Goal: Transaction & Acquisition: Purchase product/service

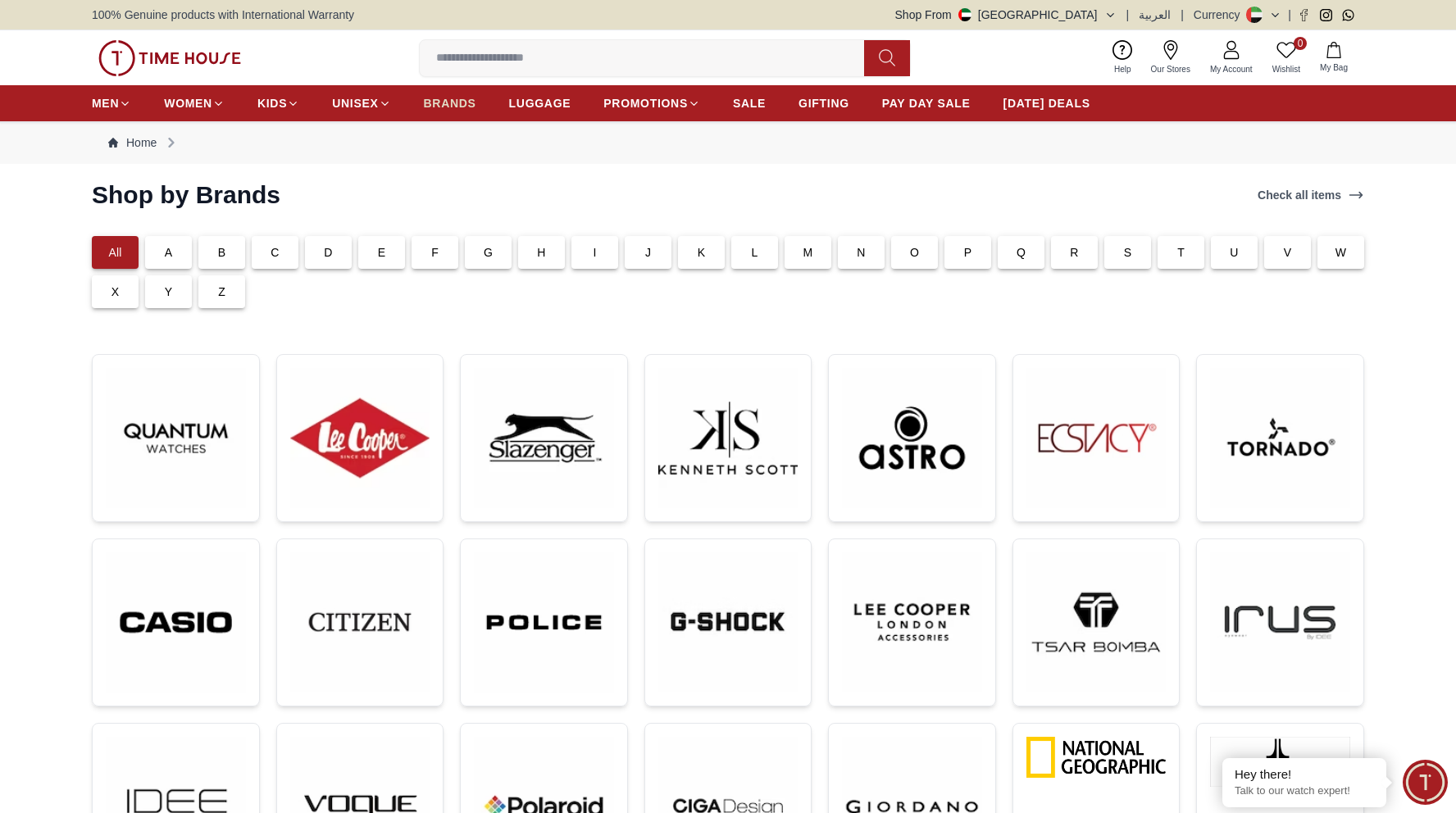
click at [466, 107] on span "BRANDS" at bounding box center [450, 104] width 53 height 17
click at [1261, 462] on img at bounding box center [1280, 438] width 140 height 140
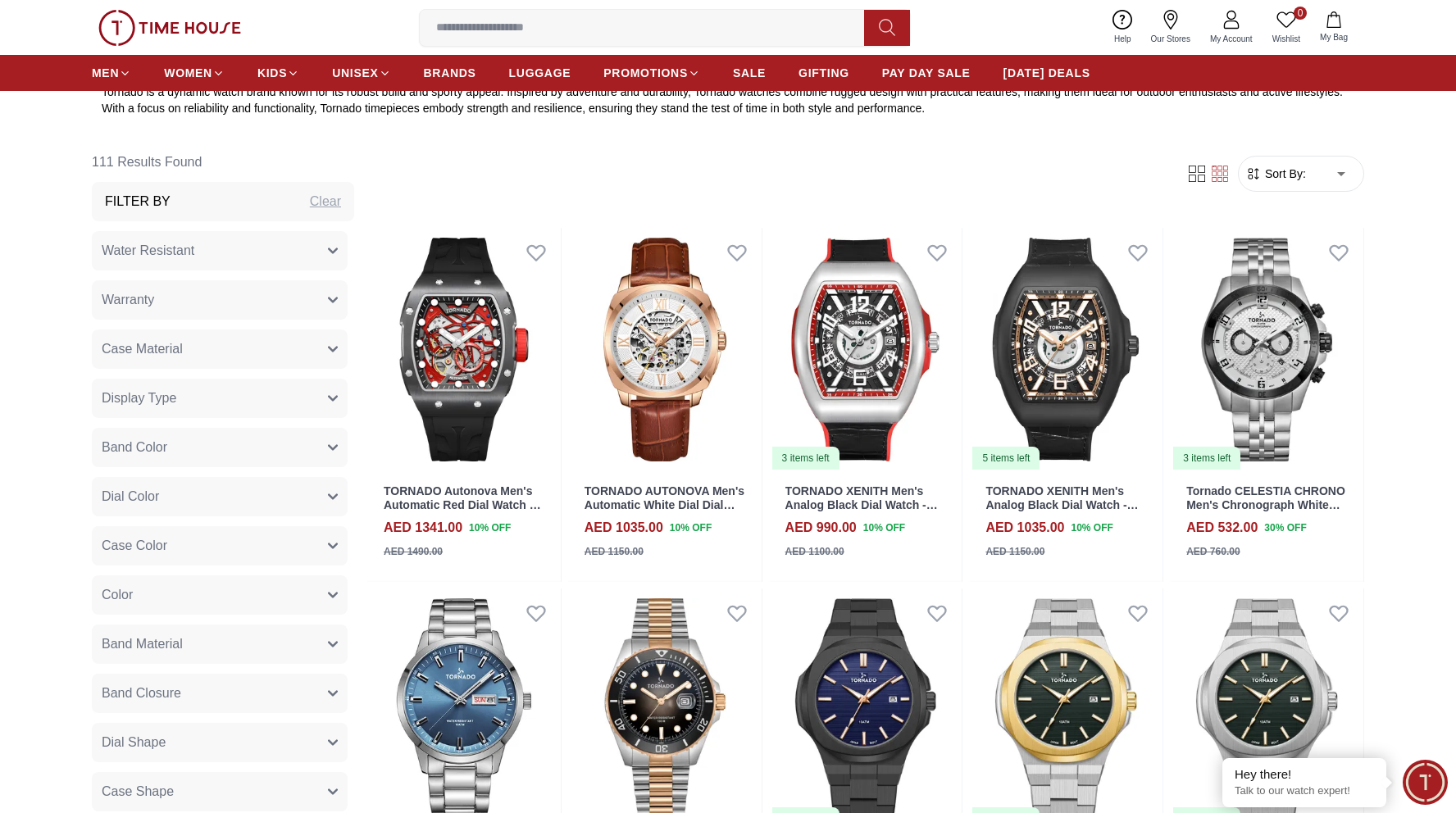
scroll to position [734, 0]
click at [410, 338] on img at bounding box center [463, 350] width 193 height 243
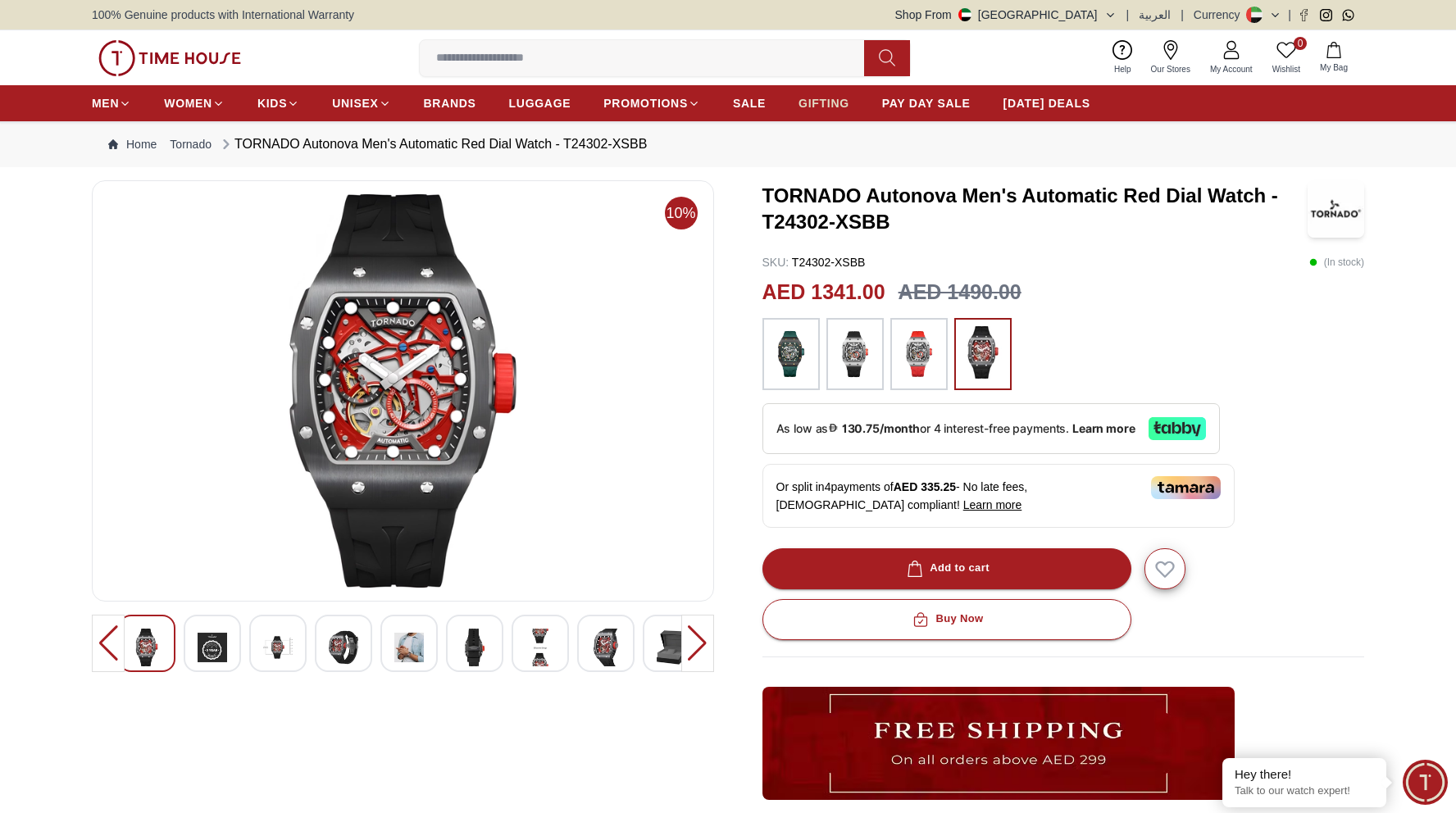
click at [804, 99] on span "GIFTING" at bounding box center [823, 104] width 51 height 17
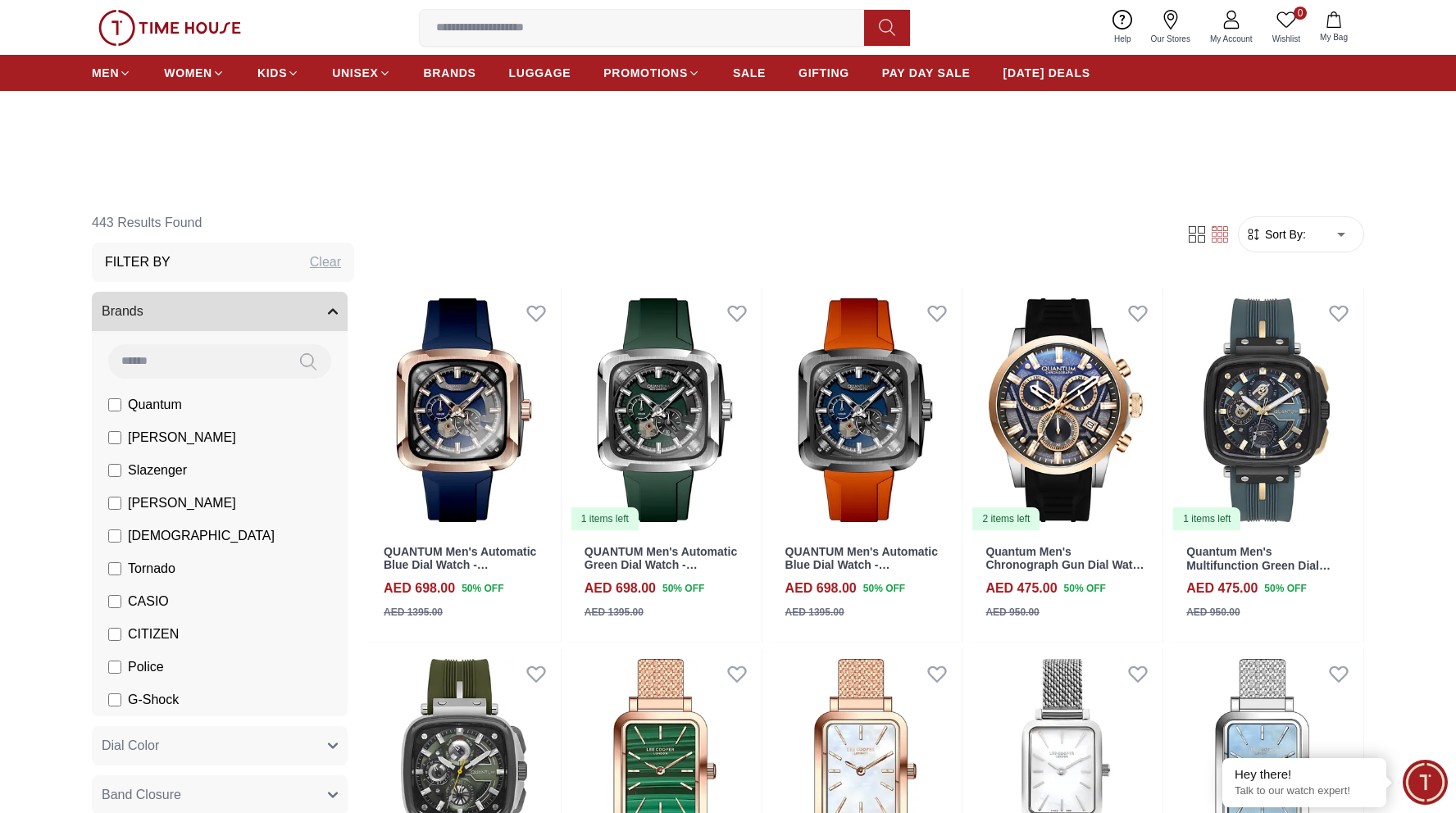
scroll to position [445, 0]
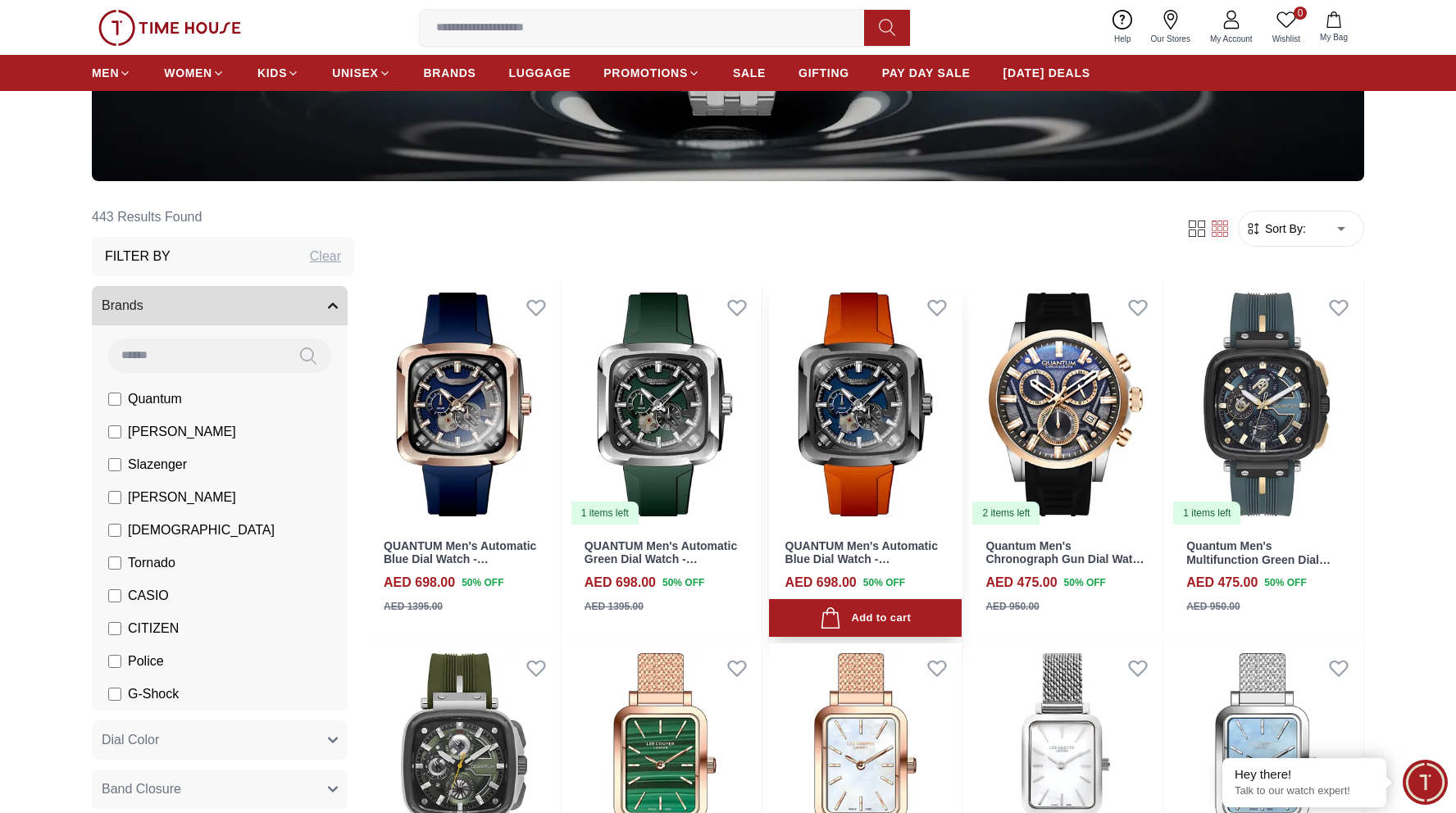
click at [876, 366] on img at bounding box center [865, 404] width 193 height 243
